Goal: Information Seeking & Learning: Learn about a topic

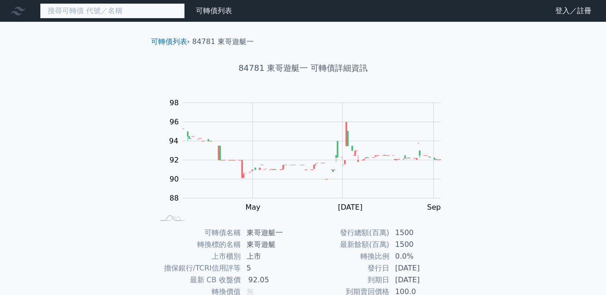
click at [117, 13] on input at bounding box center [112, 10] width 145 height 15
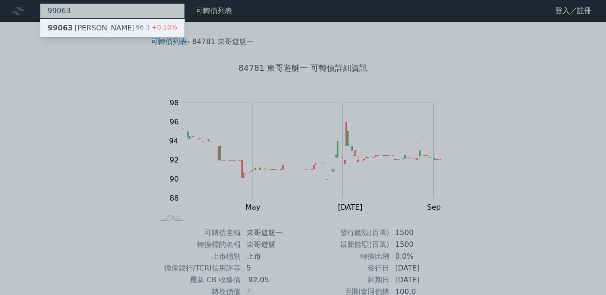
type input "99063"
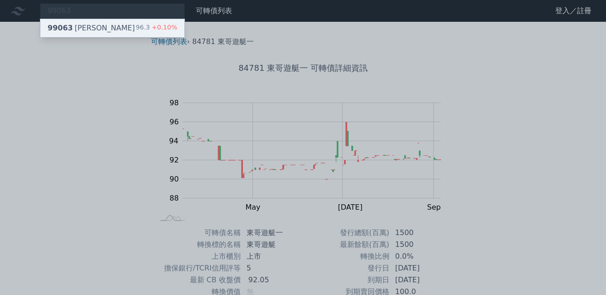
click at [117, 26] on div "99063 欣巴巴三 96.3 +0.10%" at bounding box center [112, 28] width 144 height 18
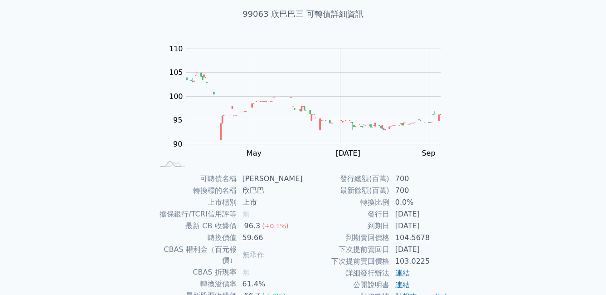
scroll to position [125, 0]
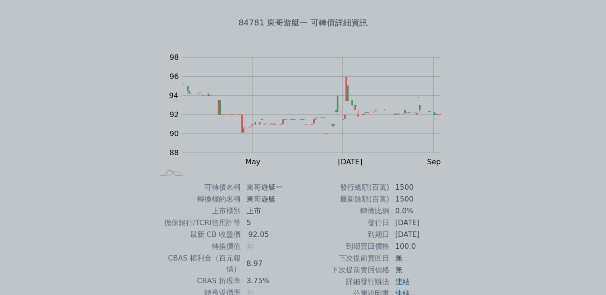
scroll to position [125, 0]
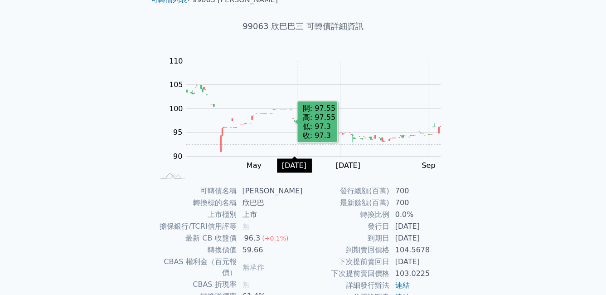
scroll to position [125, 0]
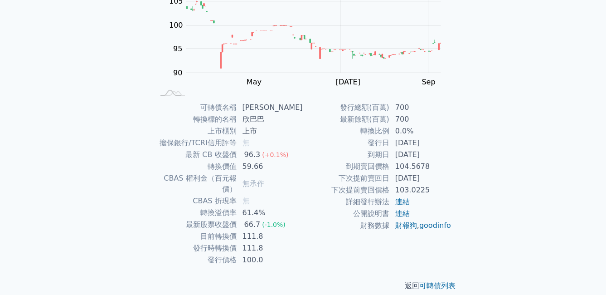
drag, startPoint x: 397, startPoint y: 147, endPoint x: 435, endPoint y: 147, distance: 38.1
click at [435, 147] on tr "發行日 [DATE]" at bounding box center [377, 143] width 149 height 12
drag, startPoint x: 435, startPoint y: 147, endPoint x: 415, endPoint y: 118, distance: 35.5
click at [415, 118] on td "700" at bounding box center [421, 119] width 62 height 12
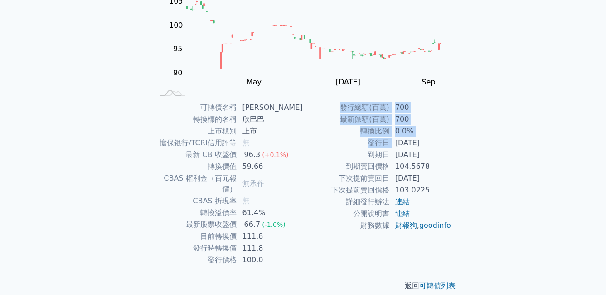
drag, startPoint x: 395, startPoint y: 145, endPoint x: 453, endPoint y: 144, distance: 58.5
click at [453, 144] on div "可轉債名稱 欣巴巴三 轉換標的名稱 欣巴巴 上市櫃別 上市 擔保銀行/TCRI信用評等 無 最新 CB 收盤價 96.3 (+0.1%) 轉換價值 59.66…" at bounding box center [303, 184] width 319 height 164
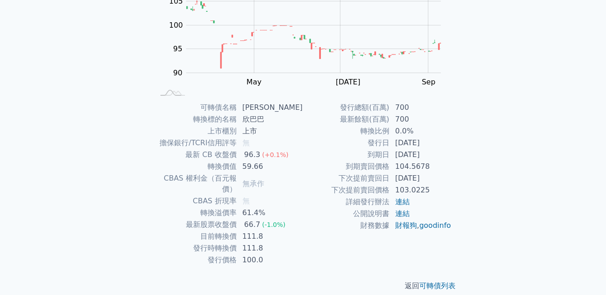
drag, startPoint x: 453, startPoint y: 144, endPoint x: 426, endPoint y: 119, distance: 37.5
click at [426, 119] on td "700" at bounding box center [421, 119] width 62 height 12
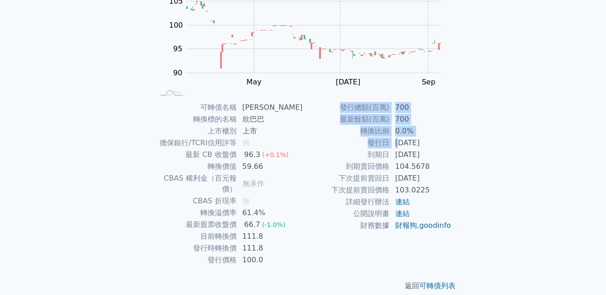
drag, startPoint x: 403, startPoint y: 148, endPoint x: 460, endPoint y: 148, distance: 56.7
click at [460, 148] on div "可轉債名稱 欣巴巴三 轉換標的名稱 欣巴巴 上市櫃別 上市 擔保銀行/TCRI信用評等 無 最新 CB 收盤價 96.3 (+0.1%) 轉換價值 59.66…" at bounding box center [303, 184] width 319 height 164
drag, startPoint x: 460, startPoint y: 148, endPoint x: 393, endPoint y: 165, distance: 69.1
click at [393, 165] on td "104.5678" at bounding box center [421, 167] width 62 height 12
drag, startPoint x: 384, startPoint y: 165, endPoint x: 458, endPoint y: 166, distance: 73.9
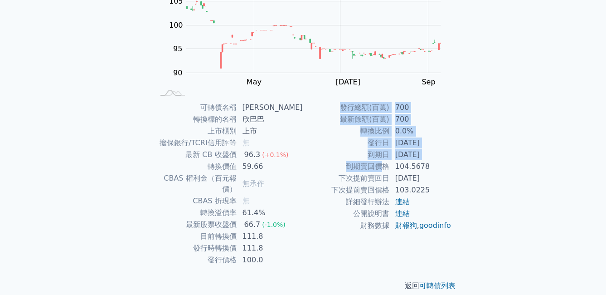
click at [458, 166] on div "可轉債名稱 欣巴巴三 轉換標的名稱 欣巴巴 上市櫃別 上市 擔保銀行/TCRI信用評等 無 最新 CB 收盤價 96.3 (+0.1%) 轉換價值 59.66…" at bounding box center [303, 184] width 319 height 164
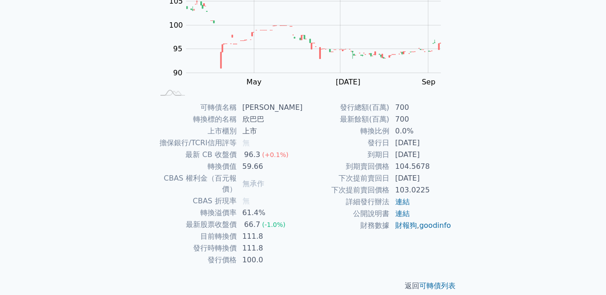
drag, startPoint x: 458, startPoint y: 166, endPoint x: 405, endPoint y: 139, distance: 59.2
click at [405, 139] on td "[DATE]" at bounding box center [421, 143] width 62 height 12
drag, startPoint x: 398, startPoint y: 155, endPoint x: 477, endPoint y: 163, distance: 79.3
click at [477, 163] on div "可轉債列表 › 99063 欣巴巴三 99063 欣巴巴三 可轉債詳細資訊 Zoom Out 100 80 85 90 95 100 105 110 115 …" at bounding box center [303, 101] width 348 height 409
drag, startPoint x: 477, startPoint y: 163, endPoint x: 418, endPoint y: 123, distance: 71.6
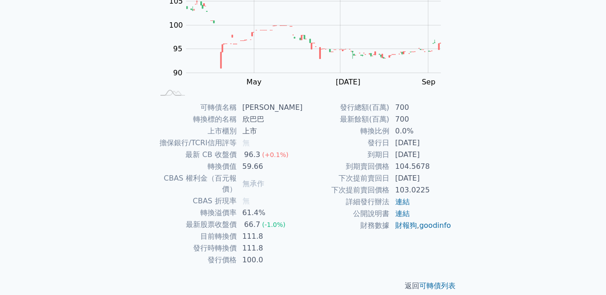
click at [418, 123] on td "700" at bounding box center [421, 119] width 62 height 12
drag, startPoint x: 253, startPoint y: 214, endPoint x: 293, endPoint y: 216, distance: 40.0
click at [293, 219] on td "66.7 (-1.0%)" at bounding box center [270, 225] width 66 height 12
drag, startPoint x: 293, startPoint y: 216, endPoint x: 276, endPoint y: 180, distance: 39.1
click at [276, 180] on td "無承作" at bounding box center [270, 183] width 66 height 23
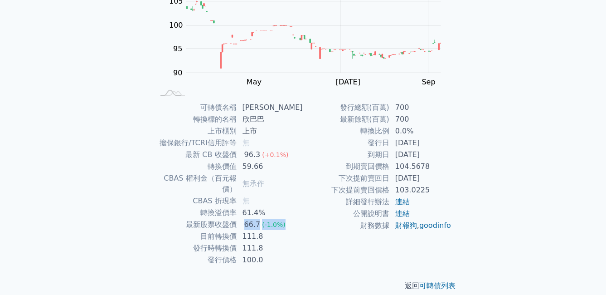
drag, startPoint x: 250, startPoint y: 214, endPoint x: 288, endPoint y: 214, distance: 38.5
click at [288, 219] on td "66.7 (-1.0%)" at bounding box center [270, 225] width 66 height 12
drag, startPoint x: 288, startPoint y: 214, endPoint x: 285, endPoint y: 178, distance: 36.4
click at [285, 178] on td "無承作" at bounding box center [270, 183] width 66 height 23
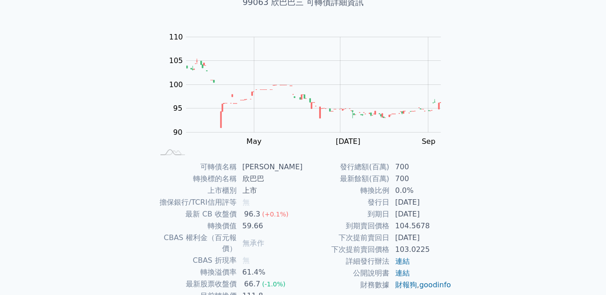
scroll to position [0, 0]
